Goal: Information Seeking & Learning: Find specific fact

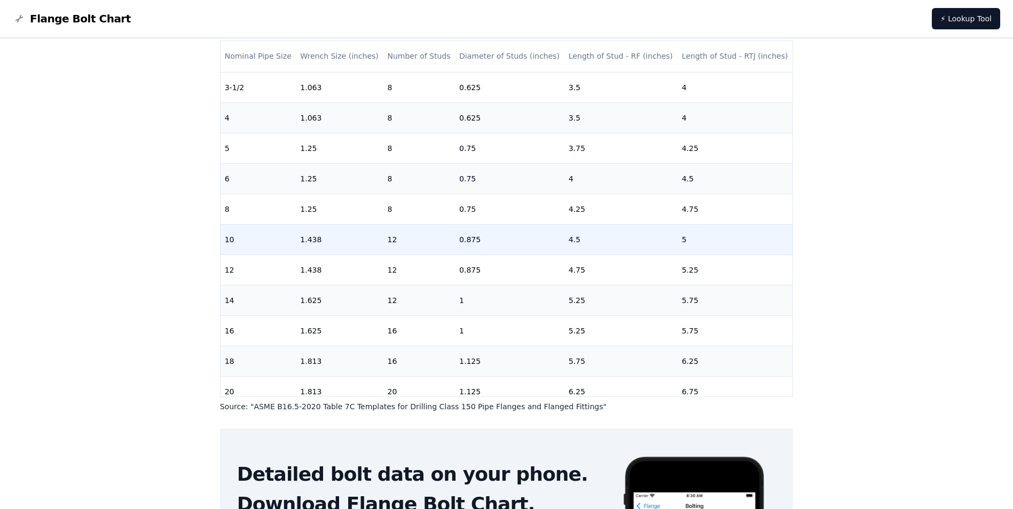
scroll to position [267, 0]
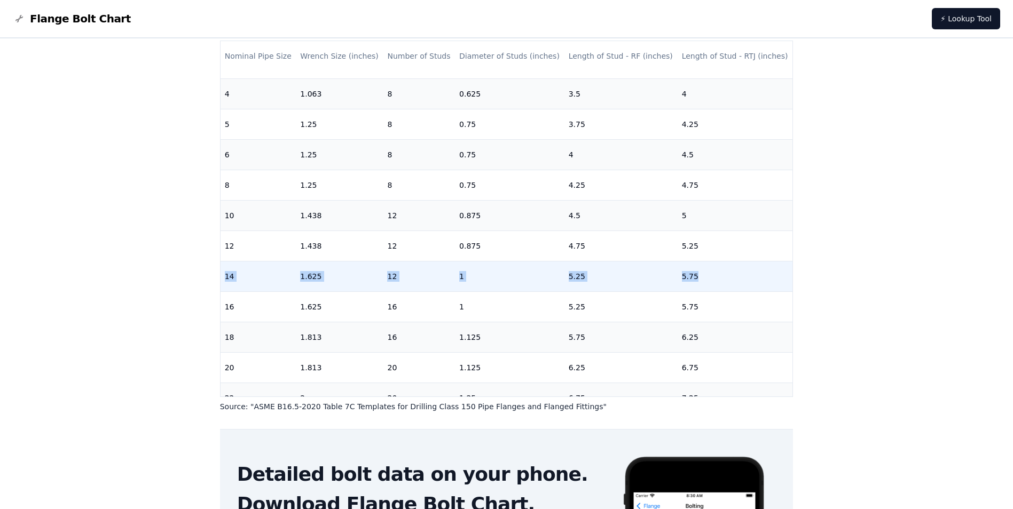
drag, startPoint x: 224, startPoint y: 278, endPoint x: 696, endPoint y: 284, distance: 472.1
click at [696, 284] on tr "14 1.625 12 1 5.25 5.75" at bounding box center [507, 276] width 572 height 30
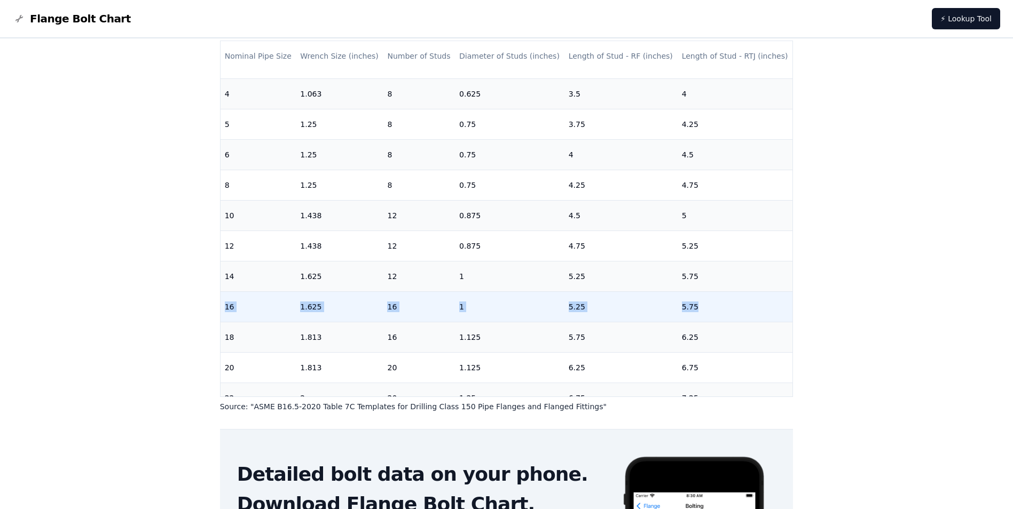
drag, startPoint x: 223, startPoint y: 307, endPoint x: 702, endPoint y: 301, distance: 479.5
click at [702, 301] on tr "16 1.625 16 1 5.25 5.75" at bounding box center [507, 307] width 572 height 30
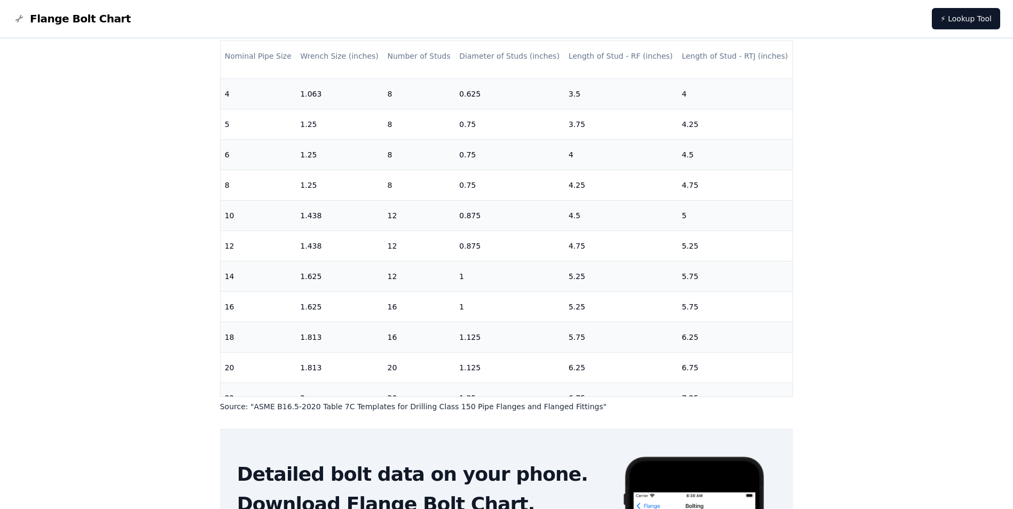
click at [837, 221] on div "# 150 Flange Bolt Chart Warning: For reference only Bolt lengths are sourced fr…" at bounding box center [506, 275] width 1013 height 795
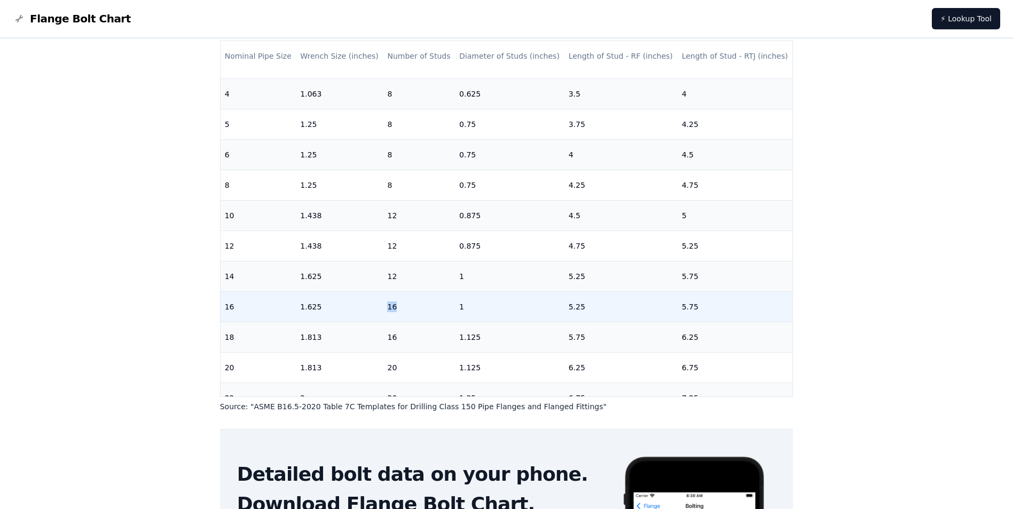
drag, startPoint x: 385, startPoint y: 309, endPoint x: 398, endPoint y: 308, distance: 13.4
click at [398, 308] on td "16" at bounding box center [419, 307] width 72 height 30
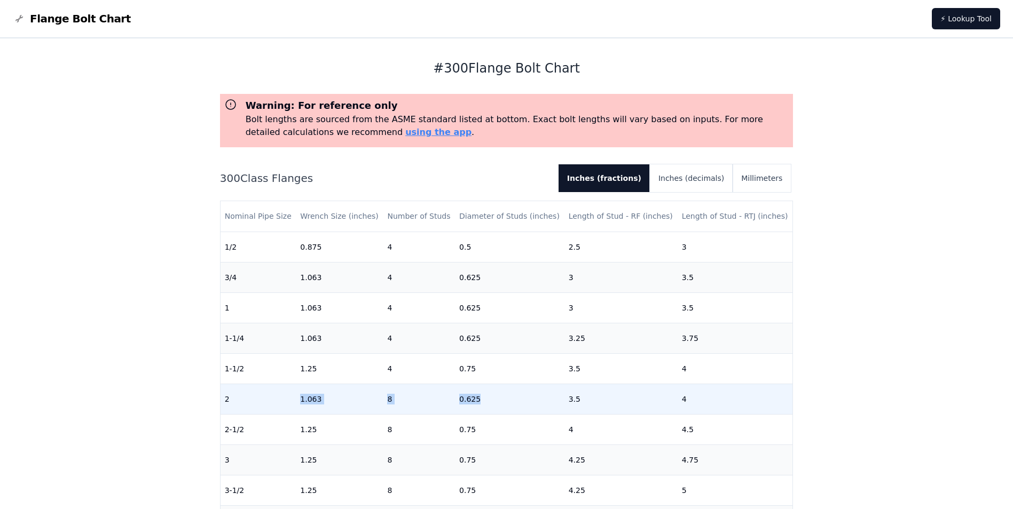
drag, startPoint x: 273, startPoint y: 398, endPoint x: 517, endPoint y: 395, distance: 244.0
click at [517, 395] on tr "2 1.063 8 0.625 3.5 4" at bounding box center [507, 399] width 572 height 30
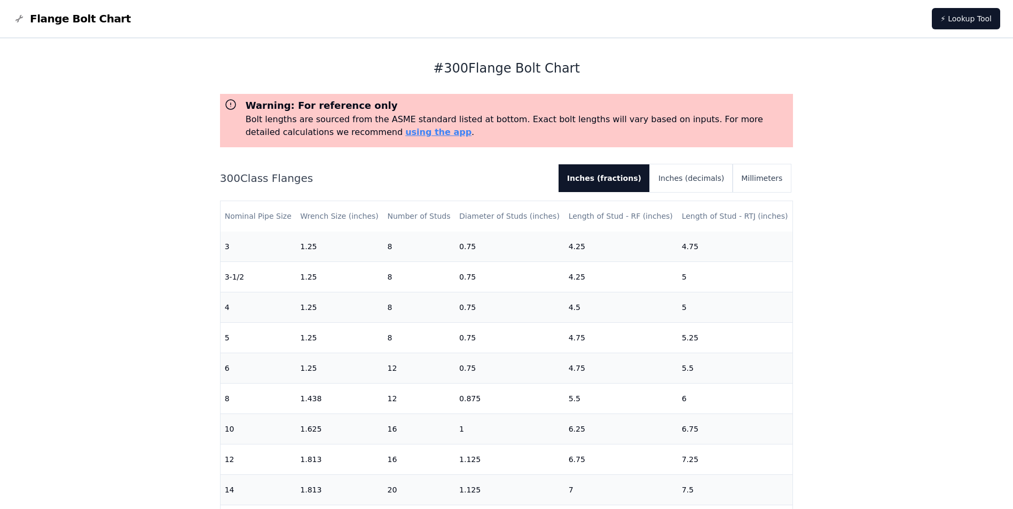
scroll to position [267, 0]
